Goal: Use online tool/utility: Utilize a website feature to perform a specific function

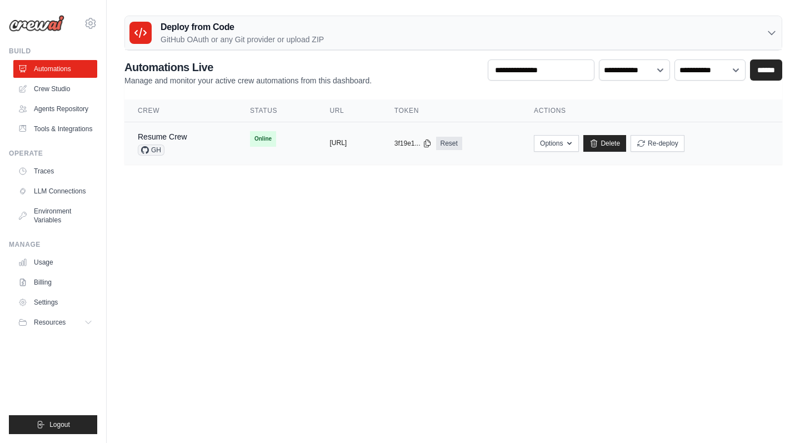
click at [347, 141] on button "https://resume-crew-b0debd79-73e1-4" at bounding box center [338, 142] width 17 height 9
click at [185, 137] on link "Resume Crew" at bounding box center [162, 136] width 49 height 9
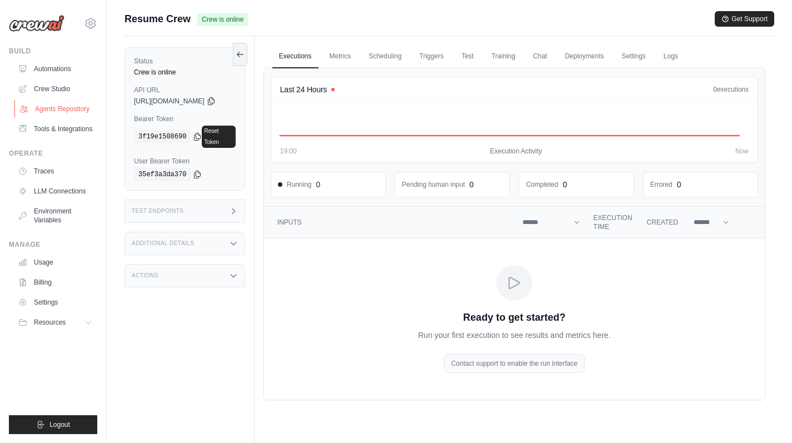
click at [53, 111] on link "Agents Repository" at bounding box center [56, 109] width 84 height 18
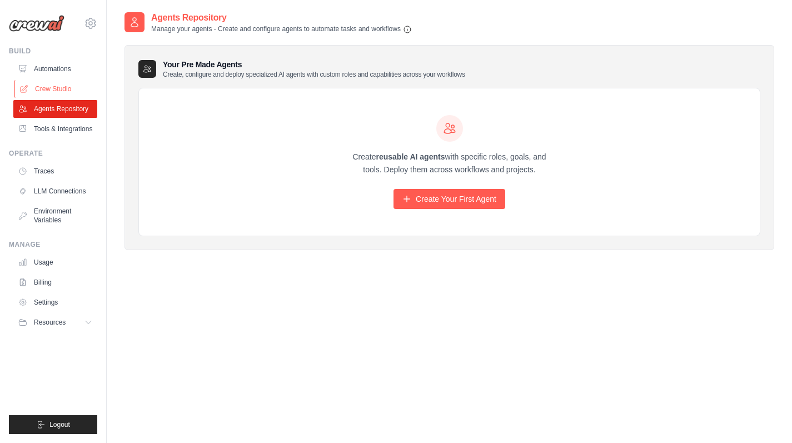
click at [52, 87] on link "Crew Studio" at bounding box center [56, 89] width 84 height 18
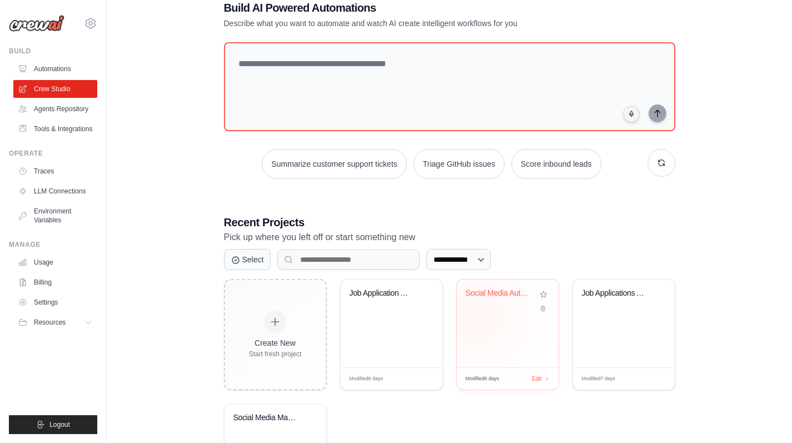
scroll to position [99, 0]
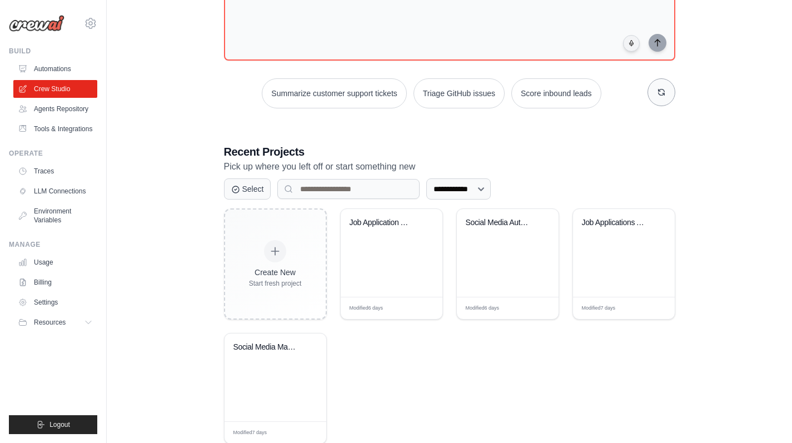
click at [664, 91] on icon "button" at bounding box center [661, 92] width 6 height 6
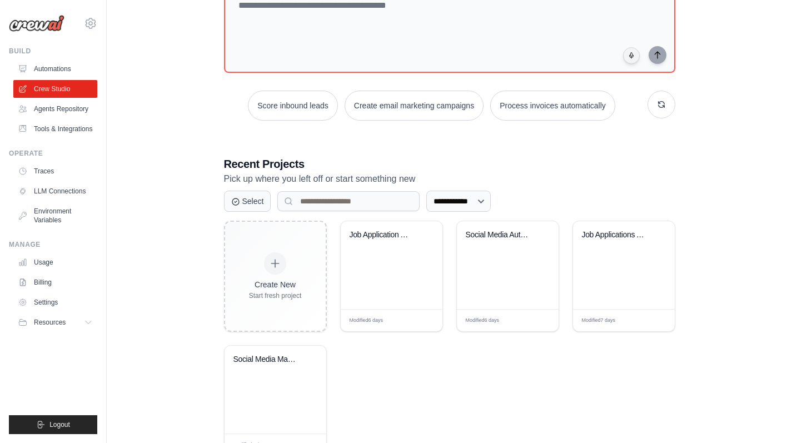
scroll to position [59, 0]
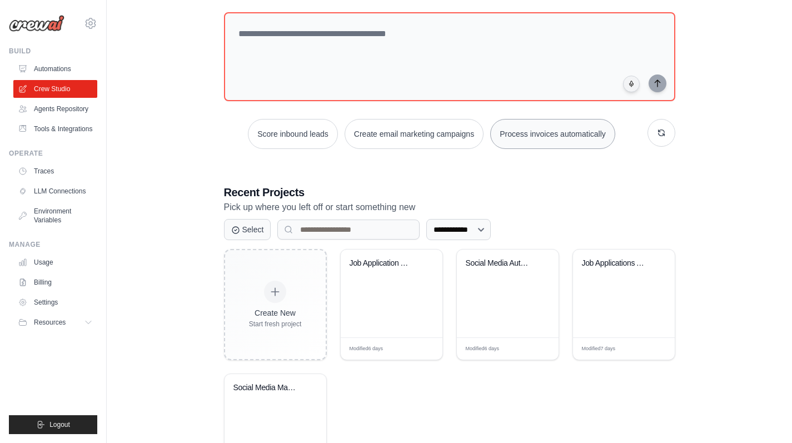
click at [595, 138] on button "Process invoices automatically" at bounding box center [552, 134] width 125 height 30
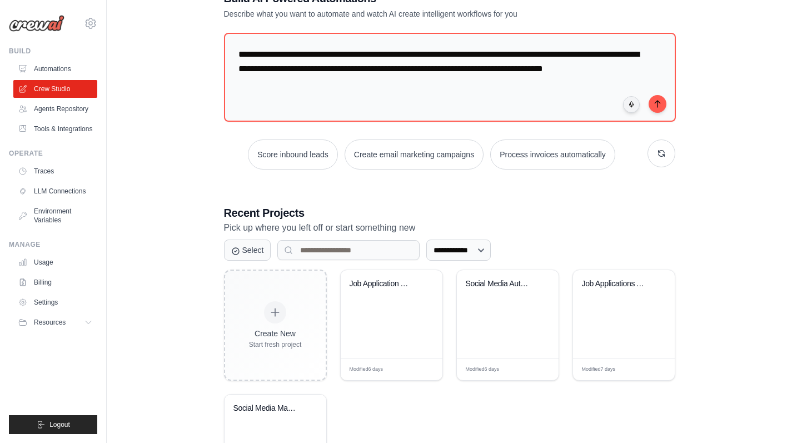
scroll to position [0, 0]
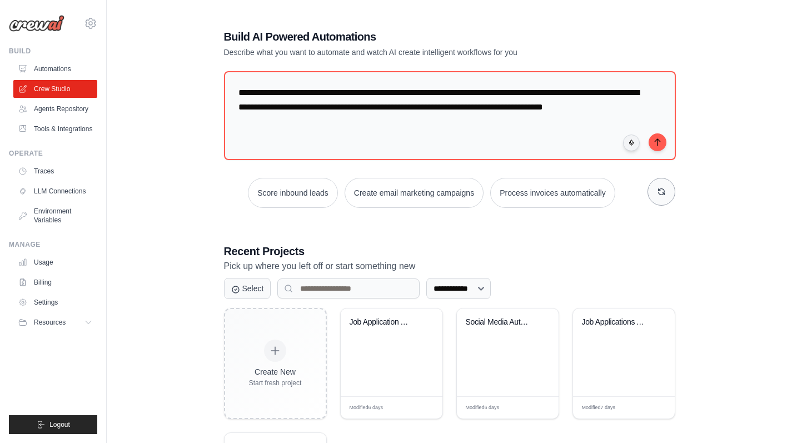
click at [656, 192] on button "button" at bounding box center [661, 192] width 28 height 28
click at [662, 192] on icon "button" at bounding box center [661, 191] width 9 height 9
click at [592, 198] on button "Automate social media posting" at bounding box center [559, 193] width 125 height 30
click at [656, 146] on button "submit" at bounding box center [658, 142] width 18 height 18
